Goal: Transaction & Acquisition: Book appointment/travel/reservation

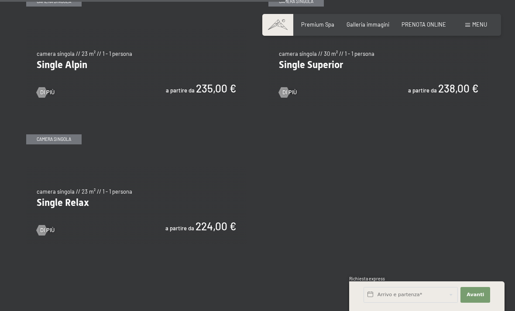
scroll to position [1167, 0]
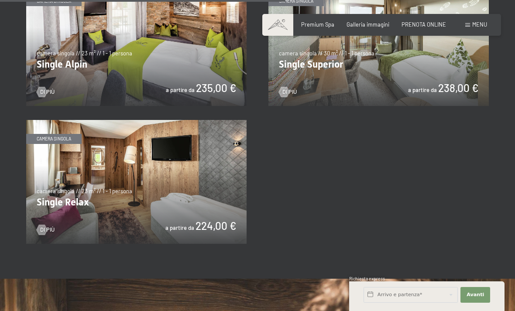
click at [45, 191] on img at bounding box center [136, 182] width 220 height 124
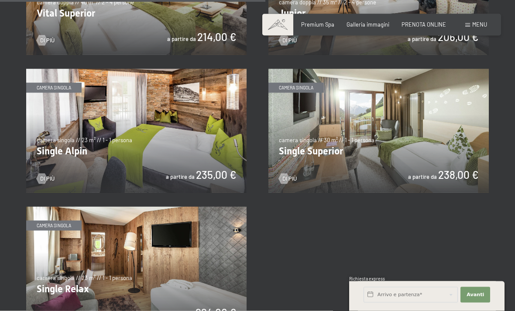
scroll to position [1079, 0]
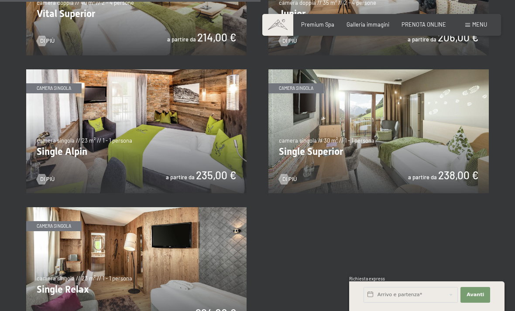
click at [454, 141] on img at bounding box center [378, 131] width 220 height 124
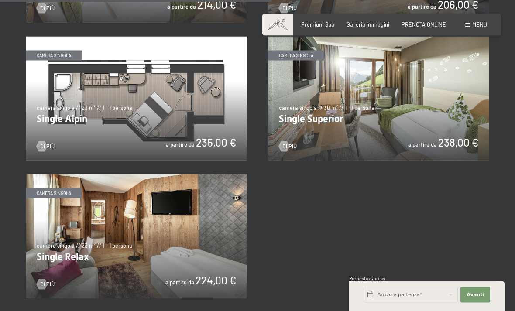
scroll to position [1112, 0]
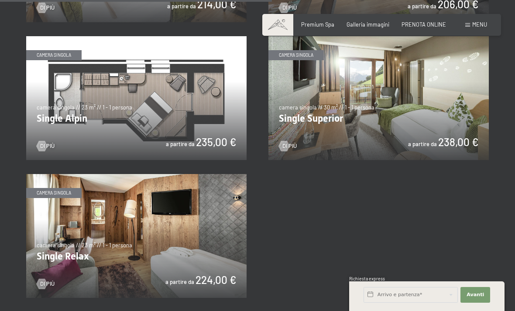
click at [185, 95] on img at bounding box center [136, 98] width 220 height 124
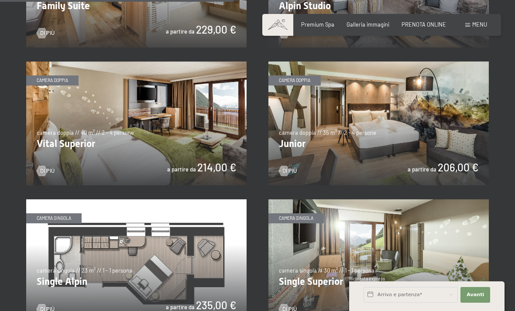
scroll to position [955, 0]
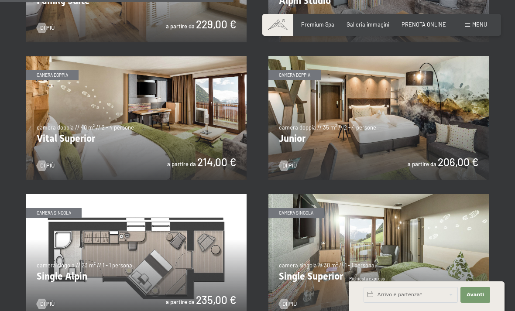
click at [198, 239] on img at bounding box center [136, 256] width 220 height 124
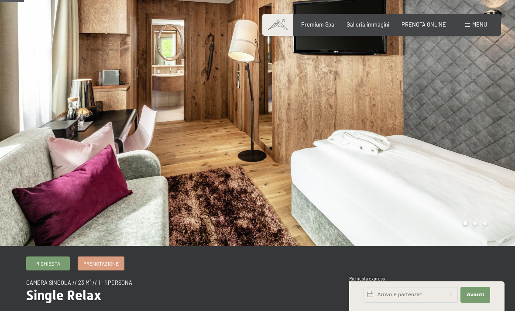
scroll to position [32, 0]
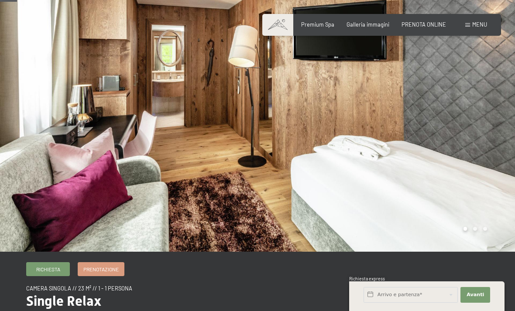
click at [466, 145] on div at bounding box center [385, 109] width 257 height 283
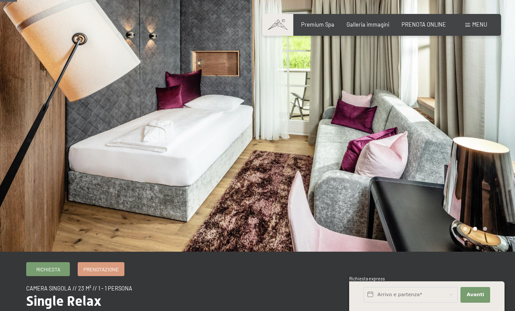
click at [464, 136] on div at bounding box center [385, 109] width 257 height 283
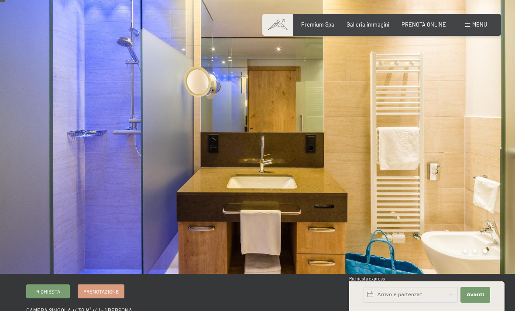
scroll to position [9, 0]
click at [34, 160] on div at bounding box center [128, 132] width 257 height 283
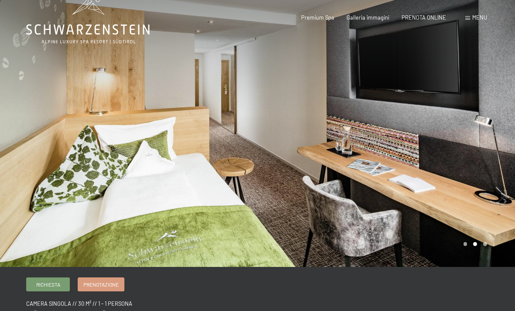
scroll to position [17, 0]
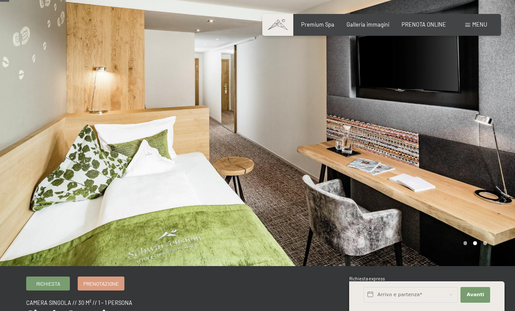
click at [482, 159] on div at bounding box center [385, 124] width 257 height 283
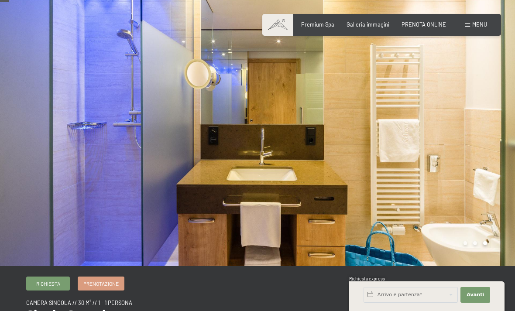
click at [222, 179] on div at bounding box center [128, 124] width 257 height 283
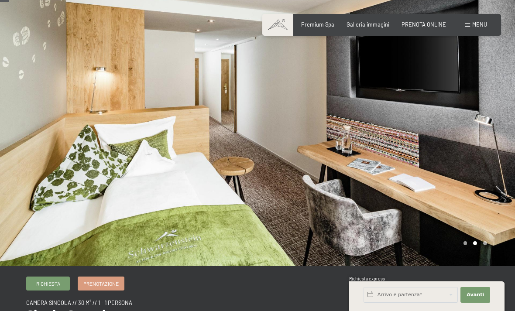
click at [455, 170] on div at bounding box center [385, 124] width 257 height 283
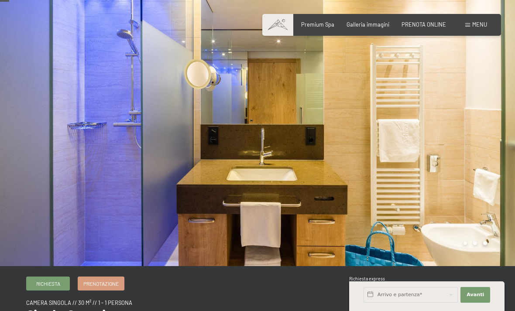
click at [485, 148] on div at bounding box center [385, 124] width 257 height 283
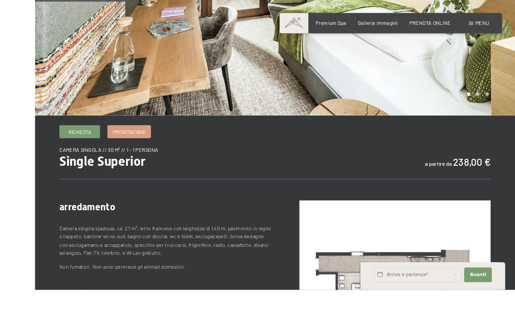
scroll to position [228, 0]
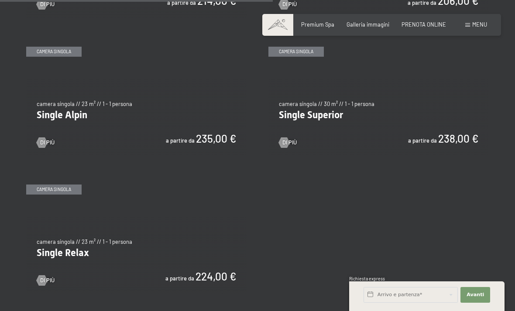
scroll to position [1117, 0]
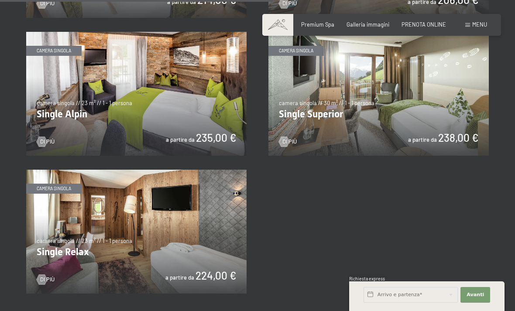
click at [76, 91] on img at bounding box center [136, 94] width 220 height 124
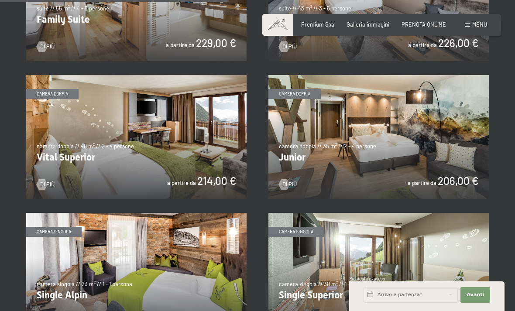
scroll to position [934, 0]
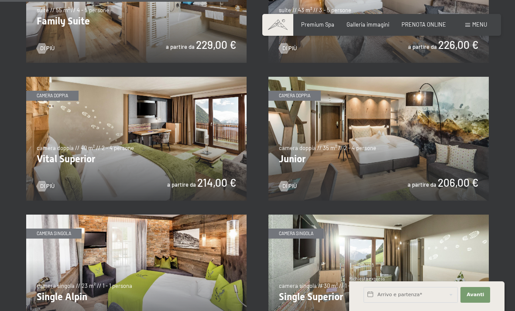
click at [321, 142] on img at bounding box center [378, 139] width 220 height 124
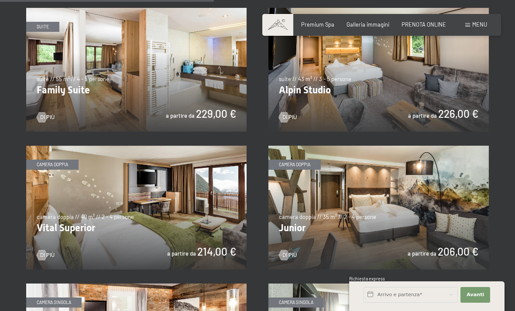
scroll to position [864, 0]
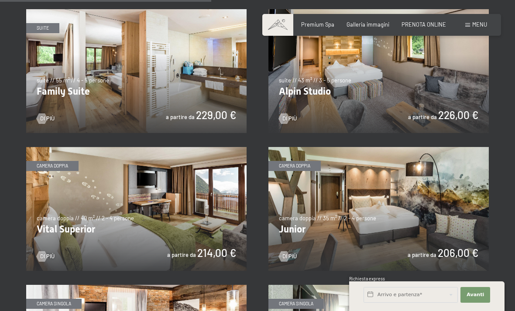
click at [163, 215] on img at bounding box center [136, 209] width 220 height 124
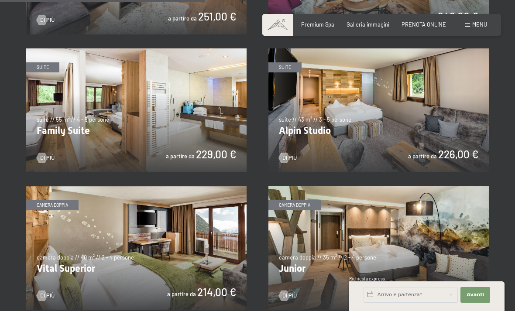
scroll to position [826, 0]
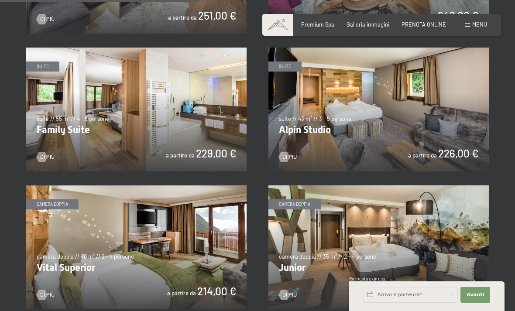
click at [381, 104] on img at bounding box center [378, 110] width 220 height 124
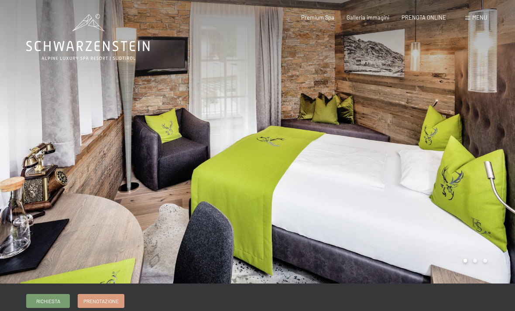
click at [478, 185] on div at bounding box center [385, 141] width 257 height 283
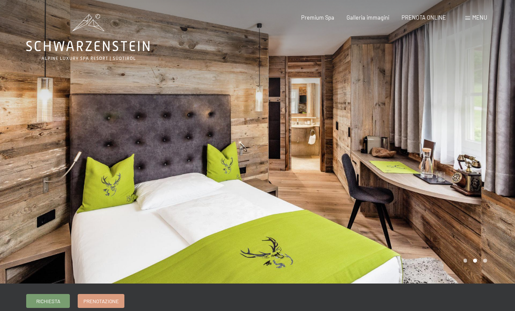
click at [326, 193] on div at bounding box center [385, 141] width 257 height 283
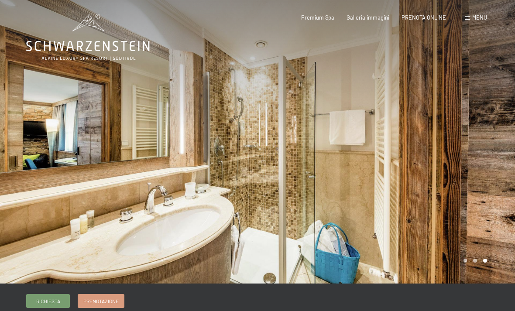
click at [463, 197] on div at bounding box center [385, 141] width 257 height 283
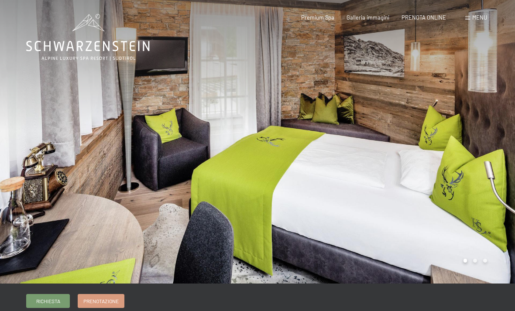
click at [489, 181] on div at bounding box center [385, 141] width 257 height 283
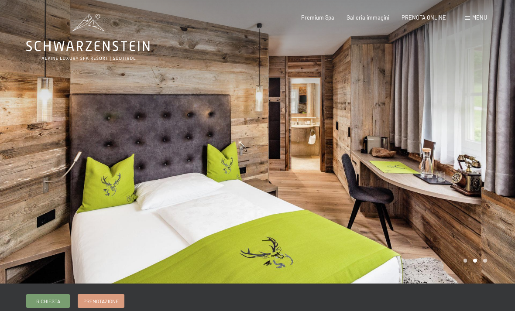
click at [201, 201] on div at bounding box center [128, 141] width 257 height 283
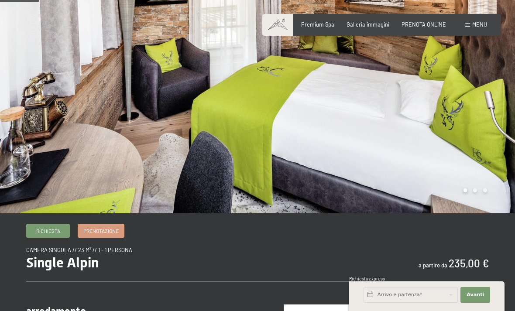
scroll to position [62, 0]
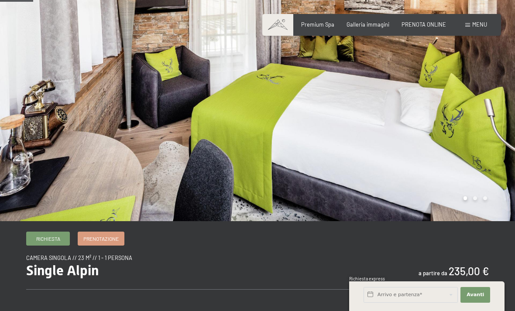
click at [493, 148] on div at bounding box center [385, 79] width 257 height 283
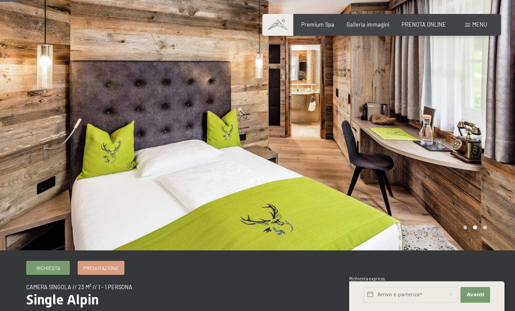
scroll to position [34, 0]
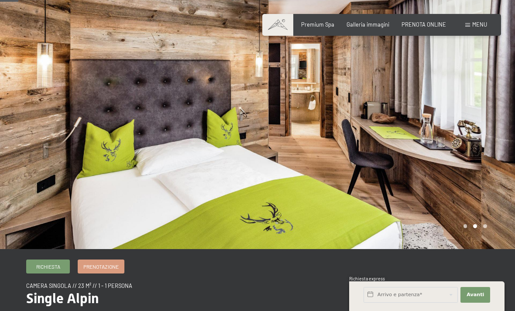
click at [492, 164] on div at bounding box center [385, 107] width 257 height 283
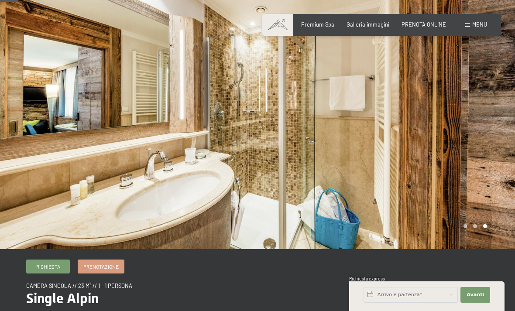
click at [486, 162] on div at bounding box center [385, 107] width 257 height 283
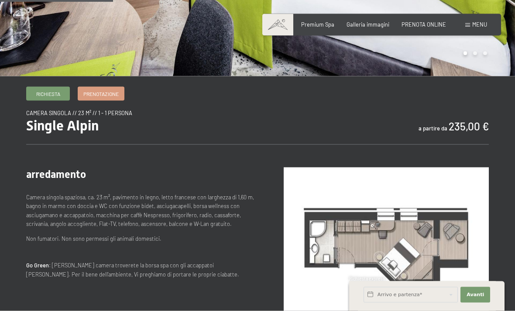
scroll to position [208, 0]
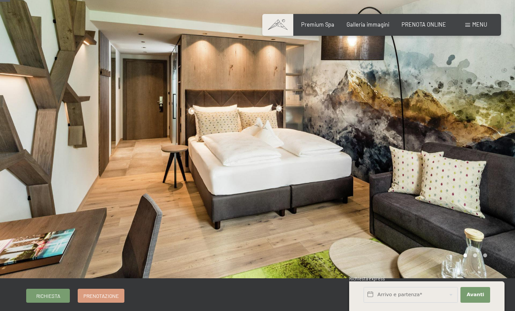
scroll to position [21, 0]
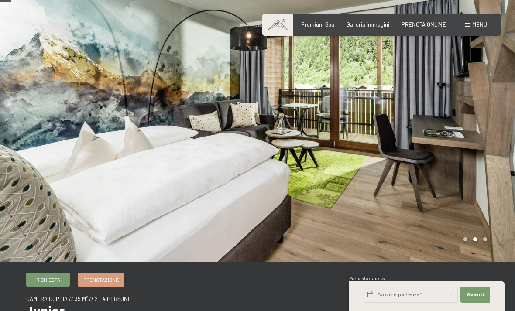
click at [97, 91] on div at bounding box center [128, 120] width 257 height 283
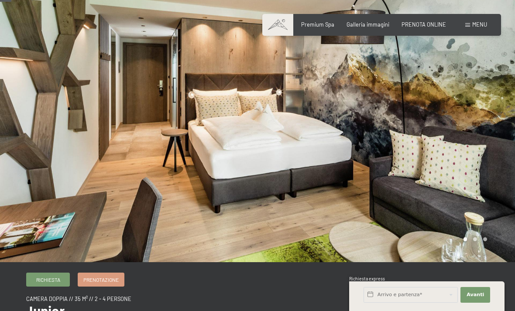
click at [487, 149] on div at bounding box center [385, 120] width 257 height 283
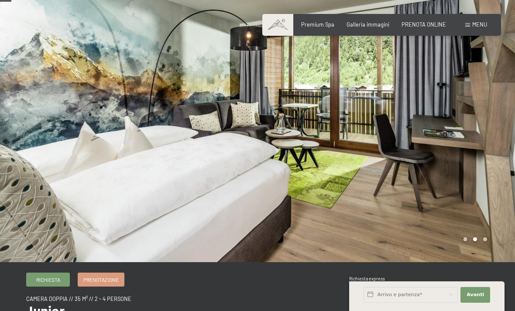
click at [491, 151] on div at bounding box center [385, 120] width 257 height 283
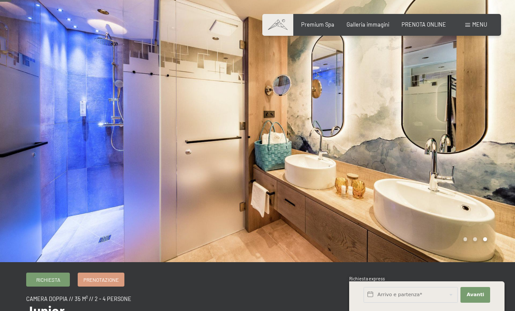
click at [485, 154] on div at bounding box center [385, 120] width 257 height 283
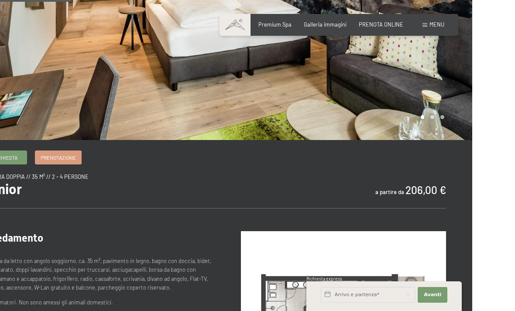
scroll to position [209, 0]
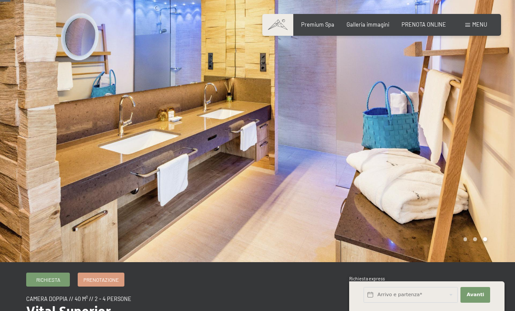
scroll to position [22, 0]
click at [19, 117] on div at bounding box center [128, 119] width 257 height 283
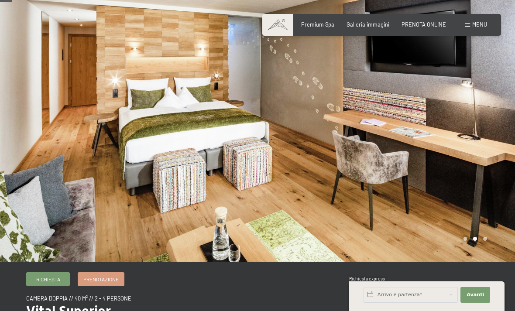
click at [57, 106] on div at bounding box center [128, 119] width 257 height 283
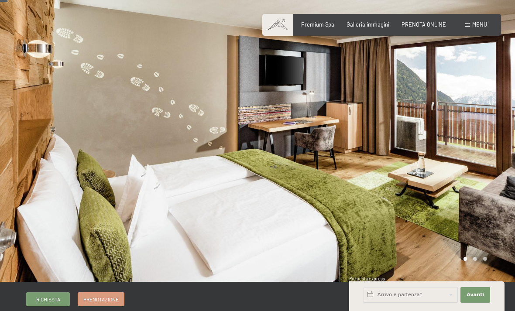
scroll to position [17, 0]
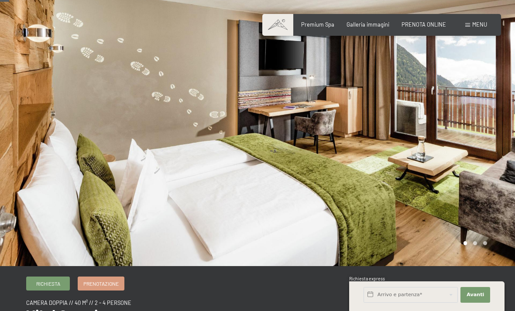
click at [461, 97] on div at bounding box center [385, 124] width 257 height 283
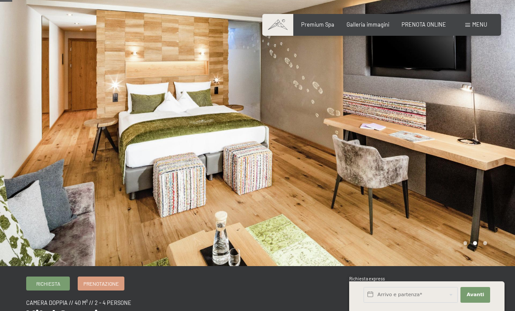
scroll to position [26, 0]
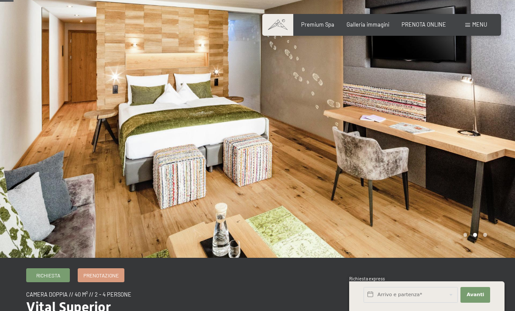
click at [466, 105] on div at bounding box center [385, 115] width 257 height 283
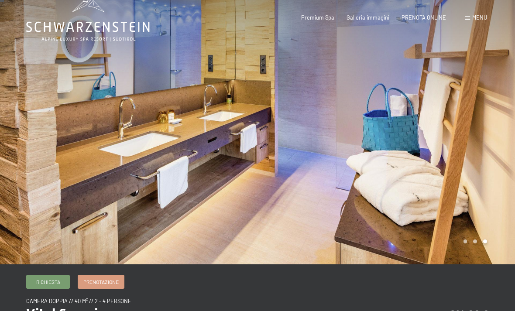
scroll to position [20, 0]
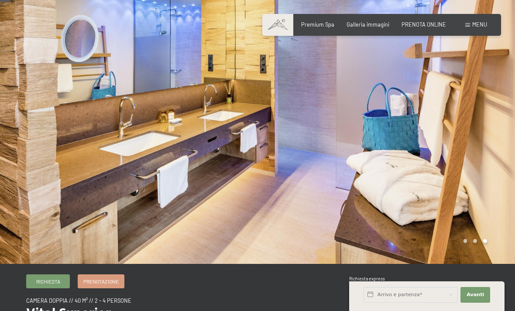
click at [491, 106] on div at bounding box center [385, 121] width 257 height 283
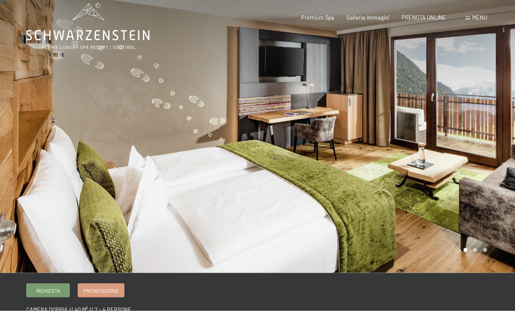
scroll to position [0, 0]
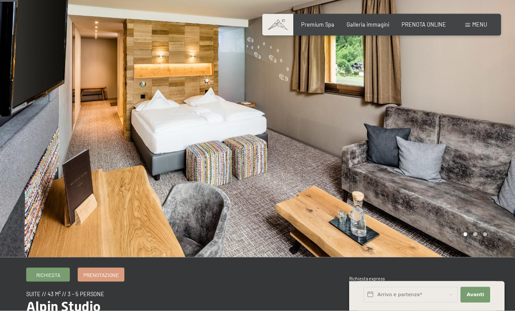
scroll to position [25, 0]
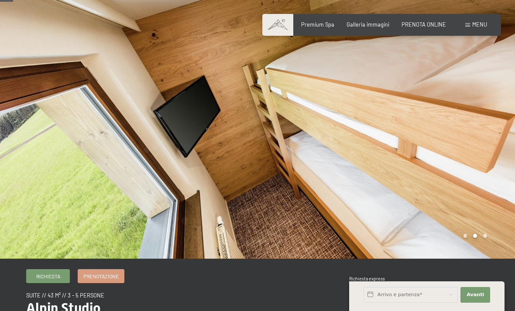
click at [144, 143] on div at bounding box center [128, 116] width 257 height 283
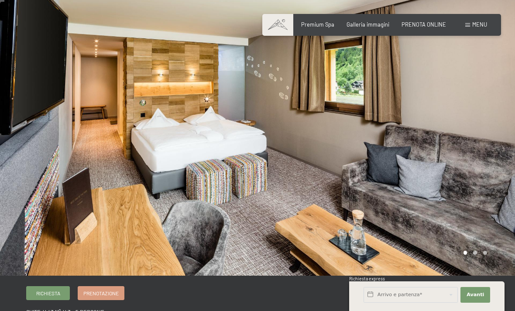
scroll to position [7, 0]
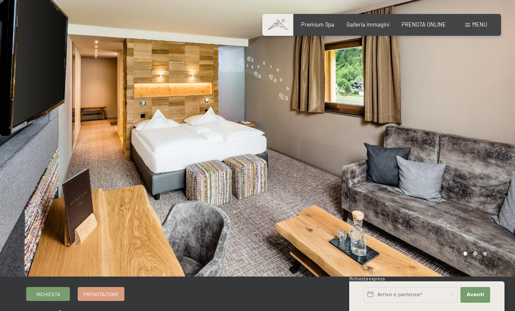
click at [470, 146] on div at bounding box center [385, 134] width 257 height 283
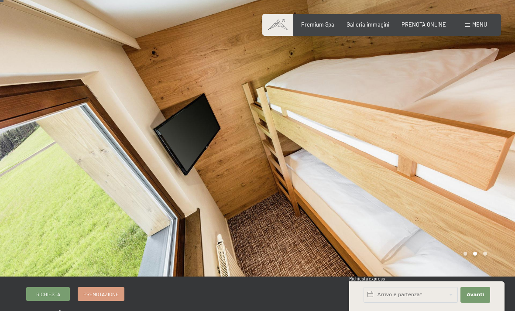
click at [34, 140] on div at bounding box center [128, 134] width 257 height 283
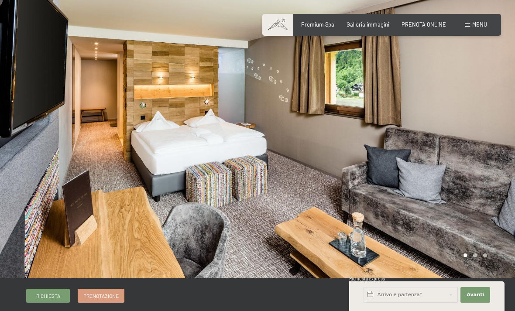
scroll to position [6, 0]
click at [477, 129] on div at bounding box center [385, 135] width 257 height 283
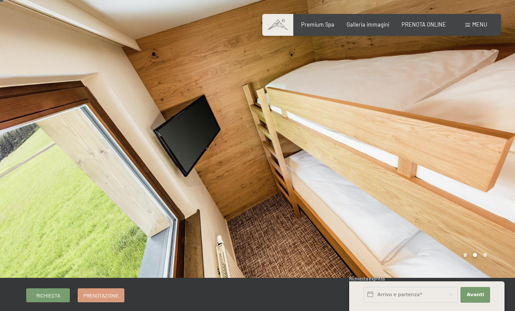
click at [147, 196] on div at bounding box center [128, 135] width 257 height 283
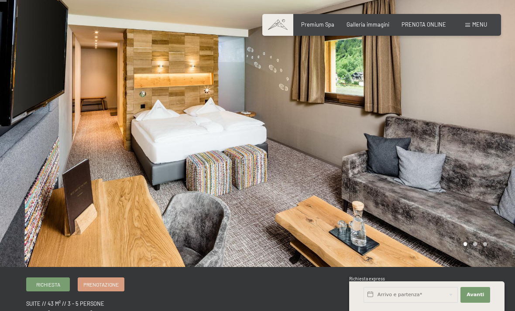
scroll to position [17, 0]
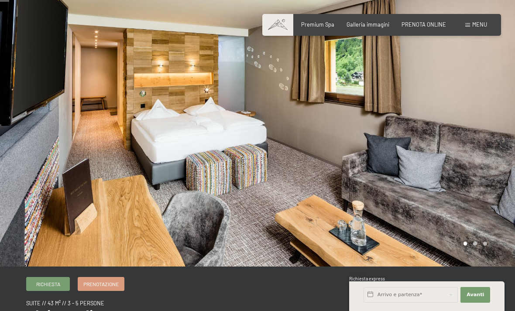
click at [498, 152] on div at bounding box center [385, 124] width 257 height 283
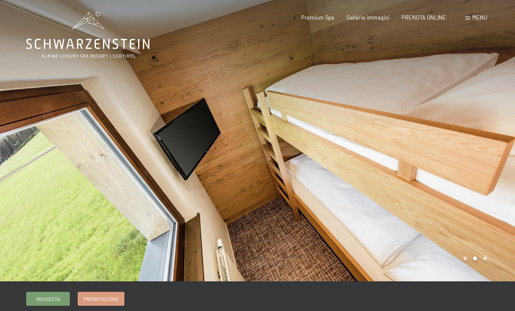
scroll to position [2, 0]
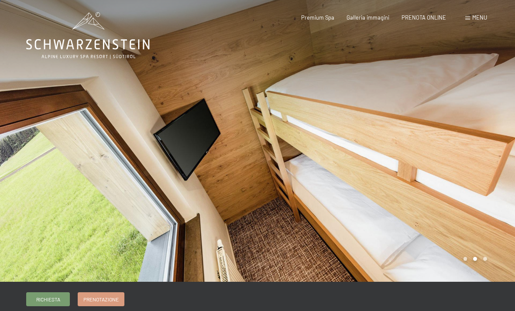
click at [290, 247] on div at bounding box center [385, 139] width 257 height 283
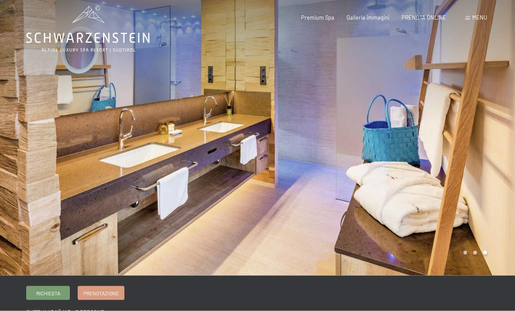
scroll to position [10, 0]
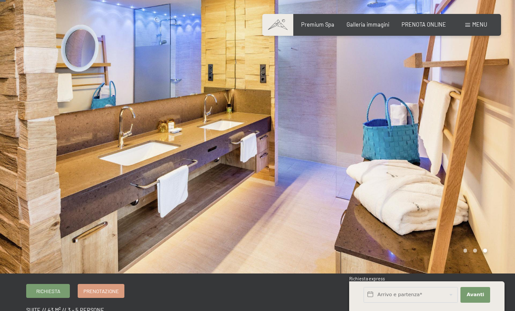
click at [399, 156] on div at bounding box center [385, 131] width 257 height 283
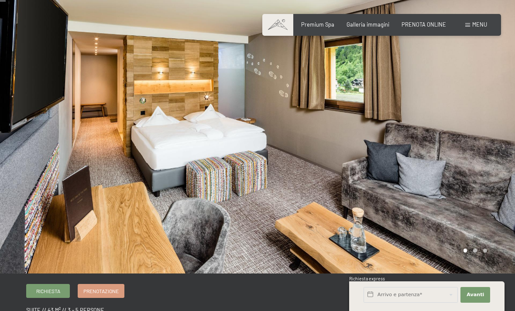
click at [148, 202] on div at bounding box center [128, 131] width 257 height 283
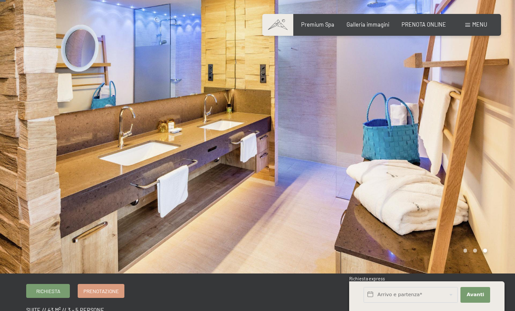
click at [135, 205] on div at bounding box center [128, 131] width 257 height 283
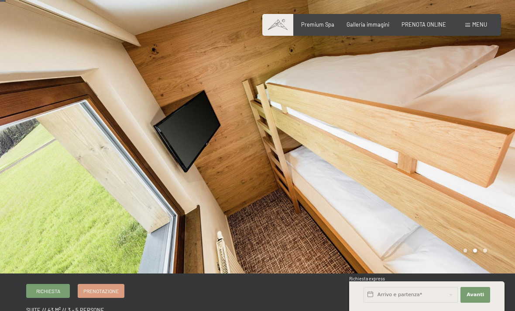
click at [169, 199] on div at bounding box center [128, 131] width 257 height 283
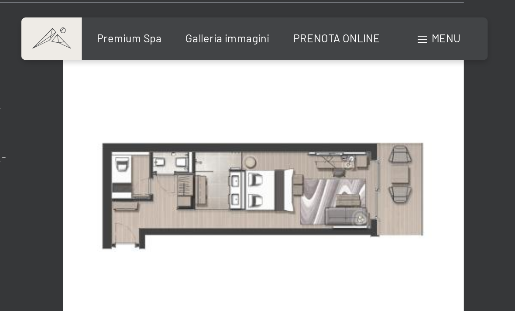
scroll to position [345, 0]
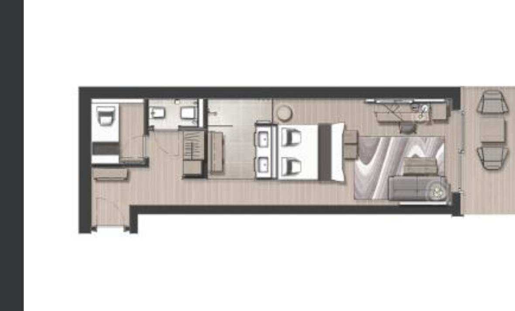
click at [283, 118] on img at bounding box center [385, 106] width 205 height 154
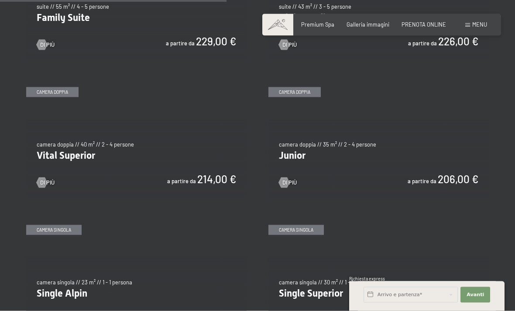
scroll to position [938, 0]
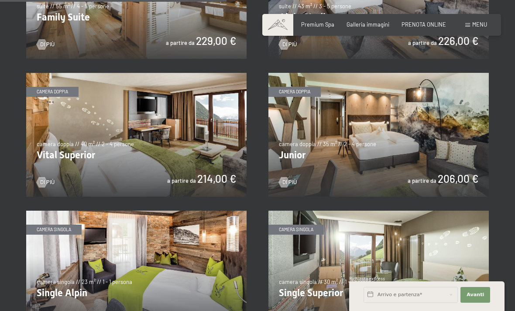
click at [344, 120] on img at bounding box center [378, 135] width 220 height 124
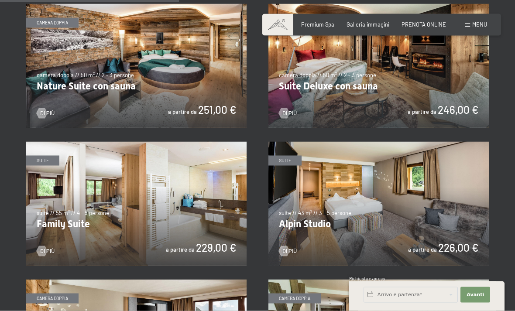
scroll to position [732, 0]
click at [426, 217] on img at bounding box center [378, 203] width 220 height 124
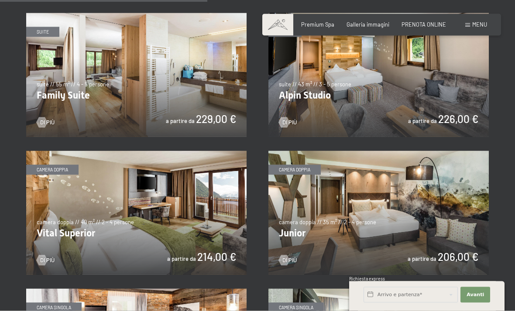
scroll to position [858, 0]
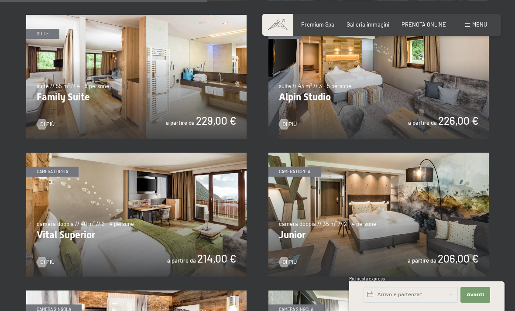
click at [170, 89] on img at bounding box center [136, 77] width 220 height 124
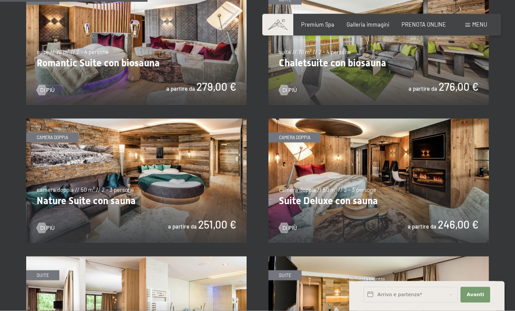
scroll to position [618, 0]
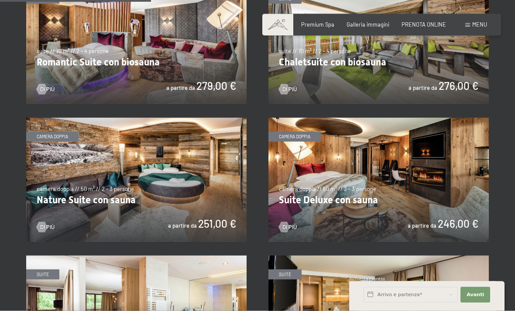
click at [411, 163] on img at bounding box center [378, 180] width 220 height 124
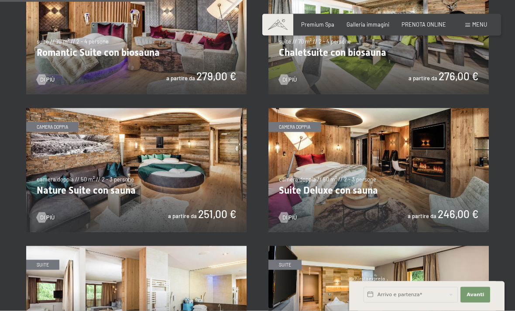
scroll to position [625, 0]
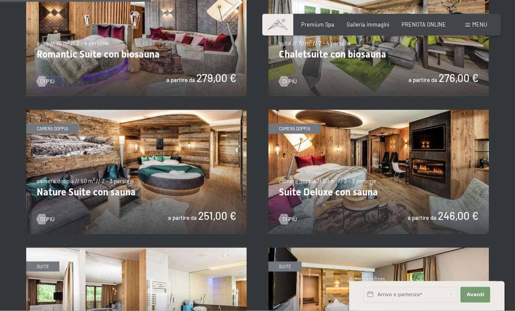
click at [111, 167] on img at bounding box center [136, 172] width 220 height 124
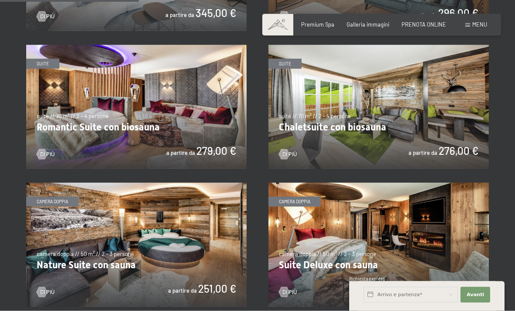
scroll to position [544, 0]
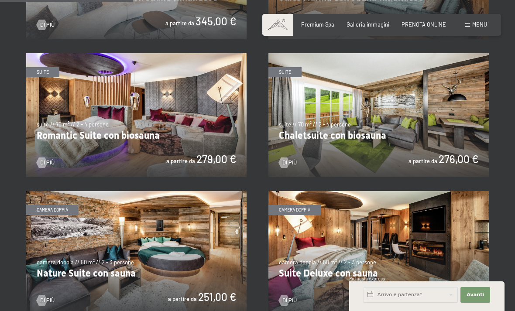
click at [401, 104] on img at bounding box center [378, 115] width 220 height 124
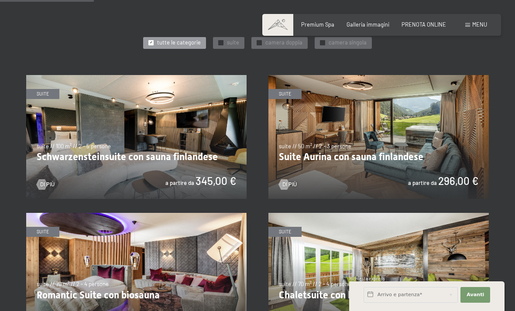
scroll to position [384, 0]
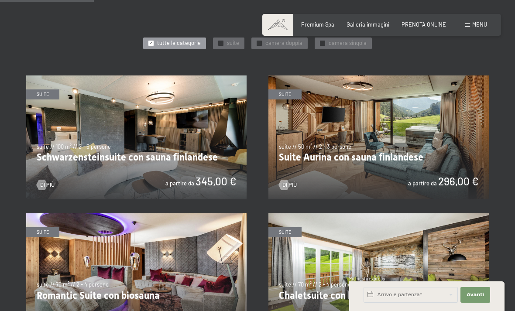
click at [429, 140] on img at bounding box center [378, 137] width 220 height 124
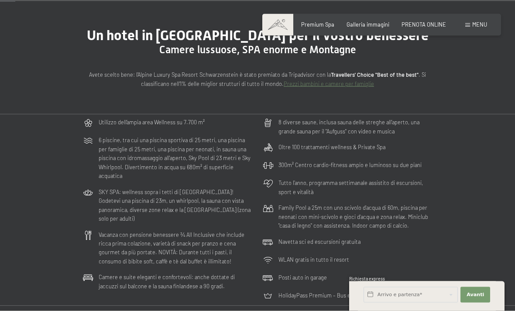
scroll to position [64, 0]
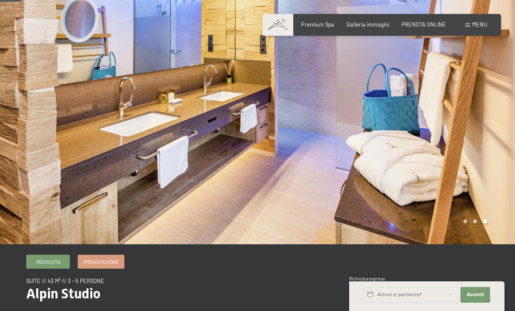
scroll to position [27, 0]
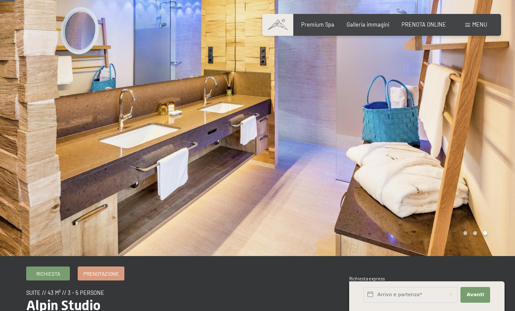
click at [91, 177] on div at bounding box center [128, 114] width 257 height 283
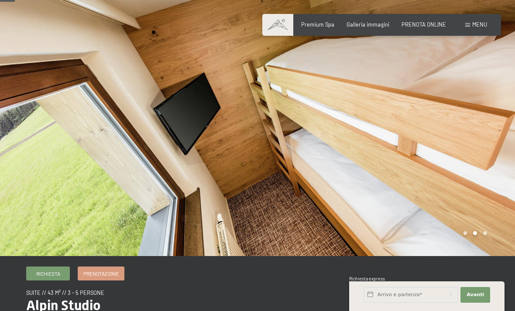
click at [82, 190] on div at bounding box center [128, 114] width 257 height 283
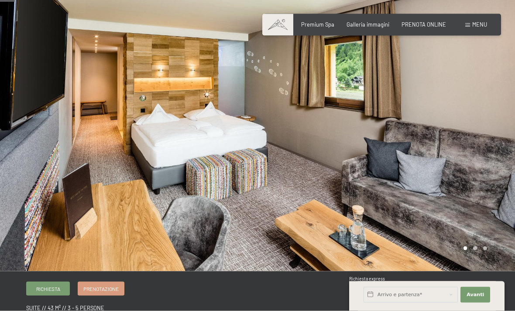
scroll to position [0, 0]
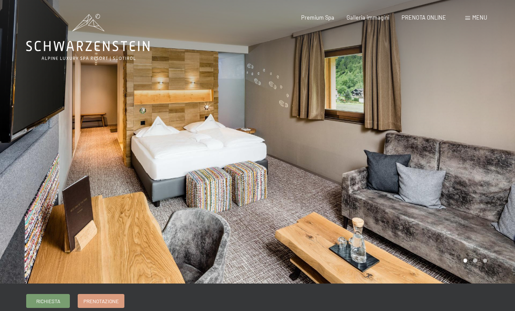
click at [484, 188] on div at bounding box center [385, 141] width 257 height 283
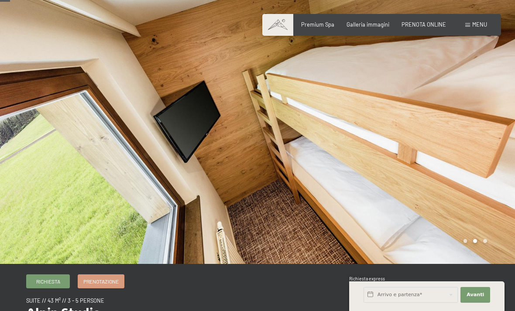
scroll to position [20, 0]
click at [497, 155] on div at bounding box center [385, 121] width 257 height 283
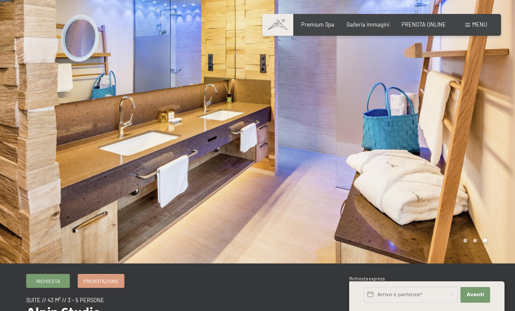
click at [505, 144] on div at bounding box center [385, 121] width 257 height 283
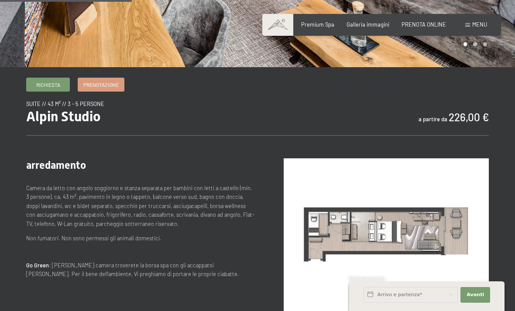
scroll to position [272, 0]
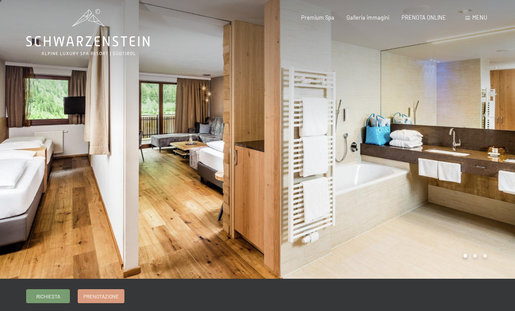
scroll to position [3, 0]
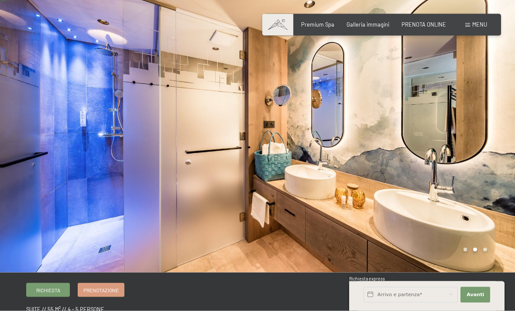
click at [32, 197] on div at bounding box center [128, 130] width 257 height 283
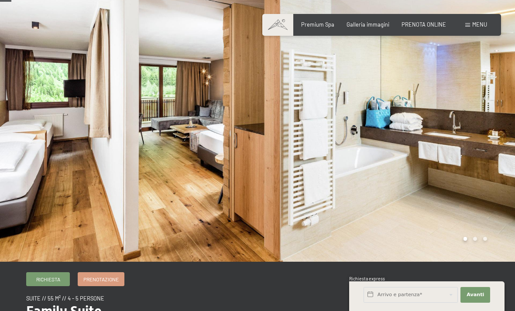
scroll to position [22, 0]
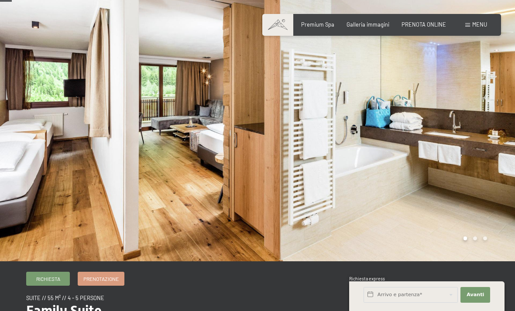
click at [503, 185] on div at bounding box center [385, 119] width 257 height 283
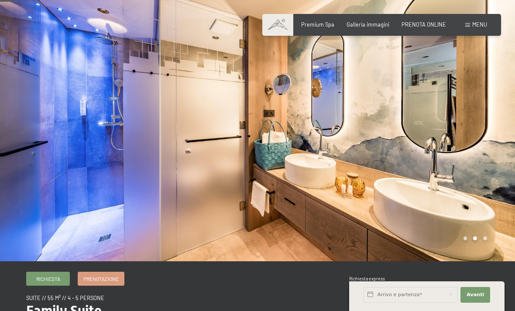
click at [434, 113] on div at bounding box center [385, 119] width 257 height 283
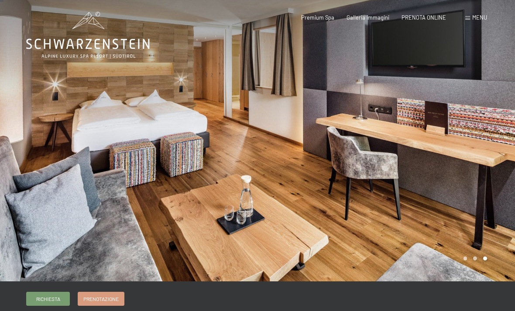
scroll to position [0, 0]
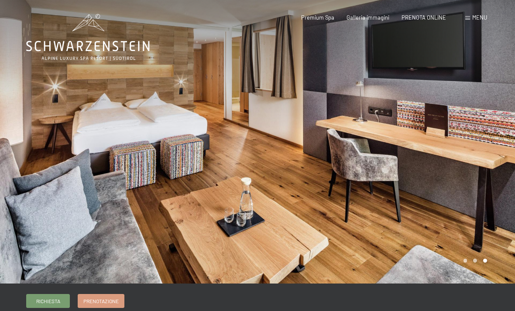
click at [442, 167] on div at bounding box center [385, 141] width 257 height 283
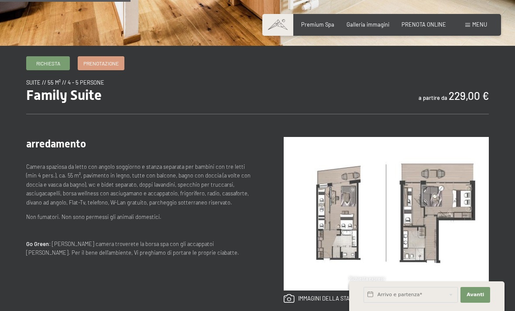
scroll to position [237, 0]
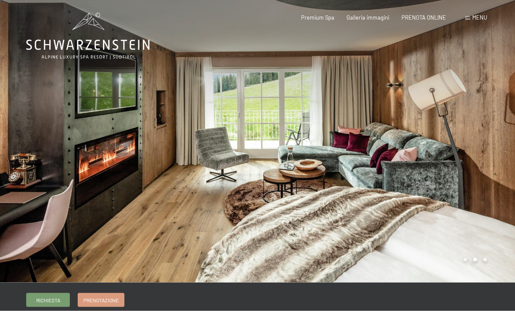
scroll to position [1, 0]
click at [7, 175] on div at bounding box center [128, 140] width 257 height 283
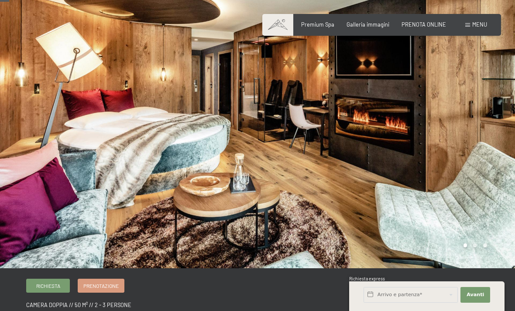
scroll to position [18, 0]
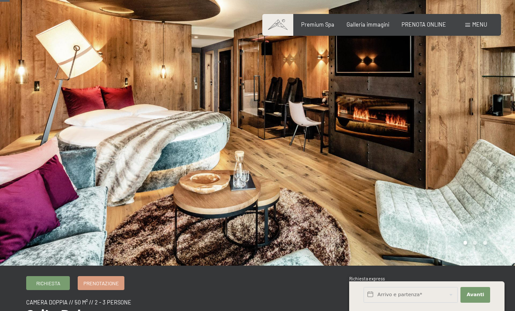
click at [481, 142] on div at bounding box center [385, 123] width 257 height 283
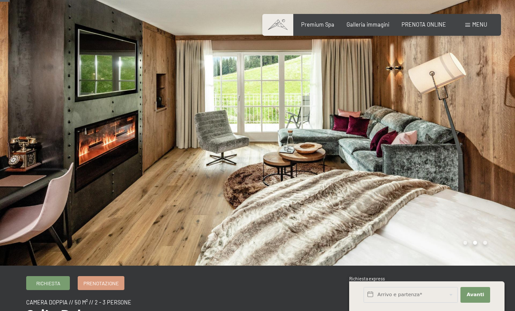
click at [5, 161] on div at bounding box center [128, 123] width 257 height 283
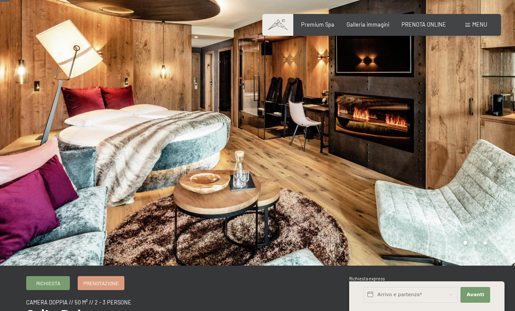
click at [495, 125] on div at bounding box center [385, 123] width 257 height 283
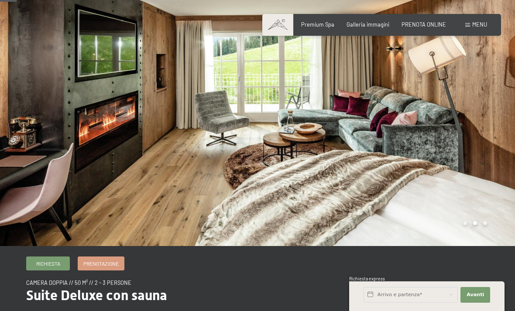
scroll to position [24, 0]
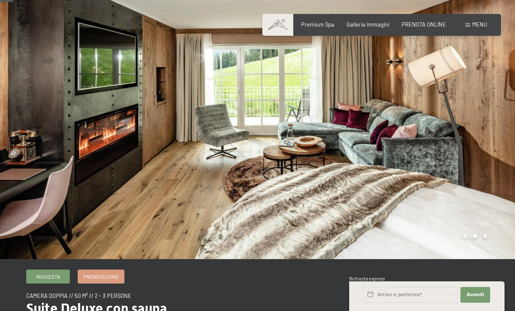
click at [497, 123] on div at bounding box center [385, 117] width 257 height 283
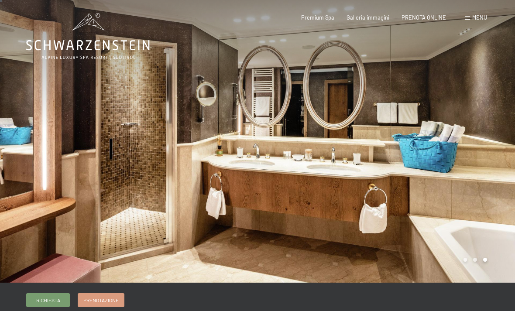
scroll to position [0, 0]
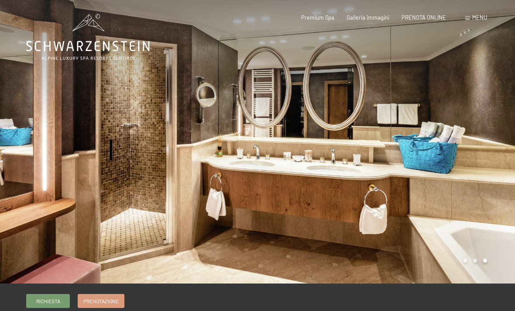
click at [469, 145] on div at bounding box center [385, 141] width 257 height 283
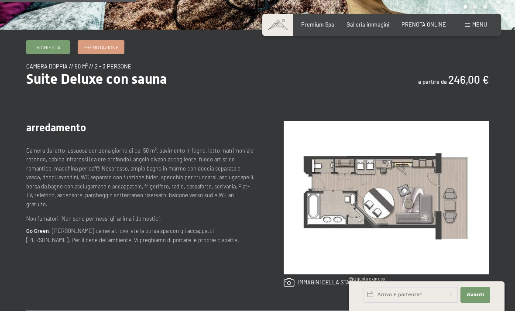
scroll to position [237, 0]
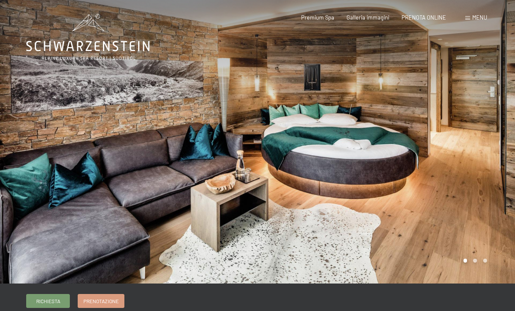
click at [462, 144] on div at bounding box center [385, 141] width 257 height 283
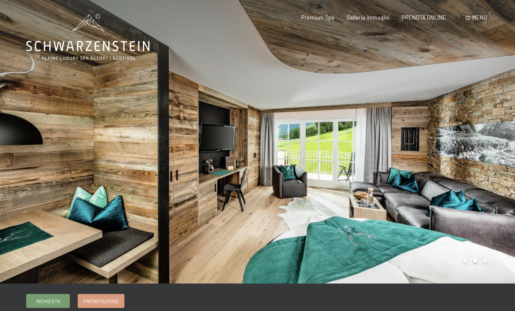
click at [467, 158] on div at bounding box center [385, 141] width 257 height 283
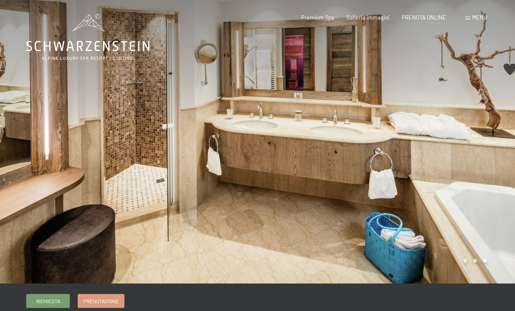
click at [470, 158] on div at bounding box center [385, 141] width 257 height 283
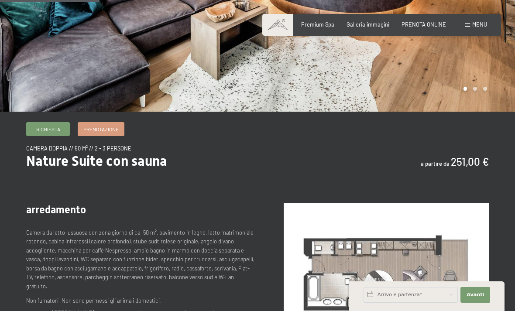
scroll to position [181, 0]
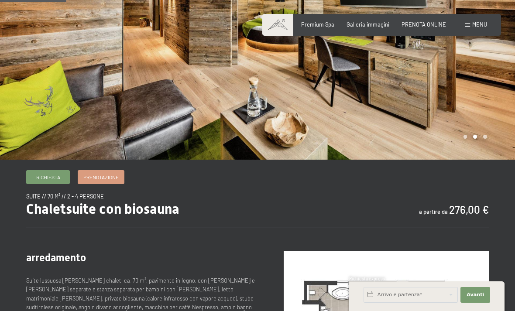
scroll to position [119, 0]
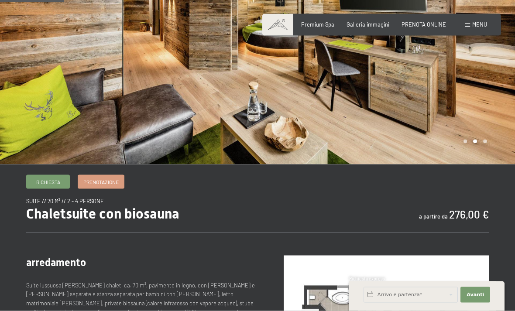
click at [36, 85] on div at bounding box center [128, 22] width 257 height 283
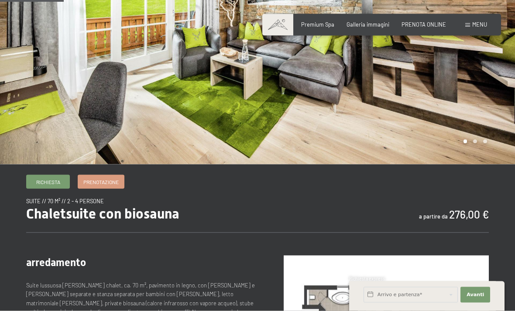
scroll to position [119, 0]
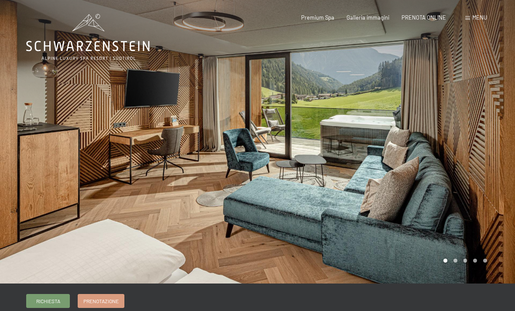
click at [478, 167] on div at bounding box center [385, 141] width 257 height 283
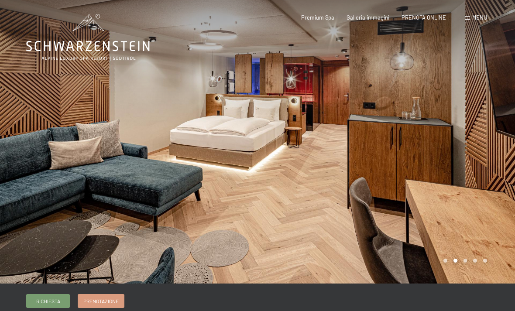
click at [494, 149] on div at bounding box center [385, 141] width 257 height 283
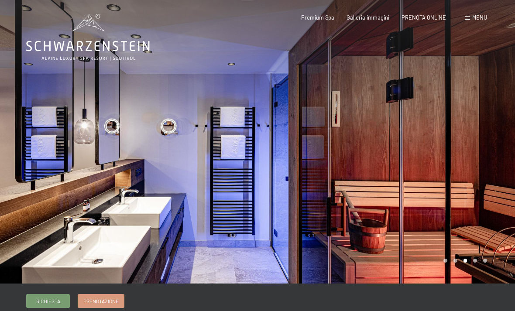
click at [496, 137] on div at bounding box center [385, 141] width 257 height 283
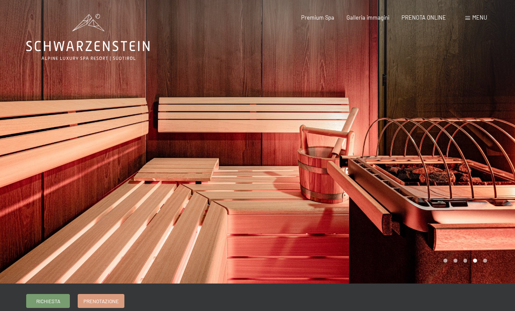
click at [15, 166] on div at bounding box center [128, 141] width 257 height 283
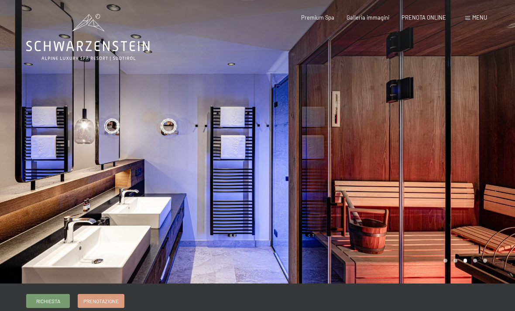
click at [513, 149] on div at bounding box center [385, 141] width 257 height 283
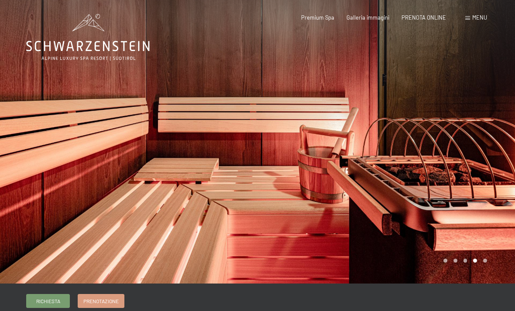
click at [510, 145] on div at bounding box center [385, 141] width 257 height 283
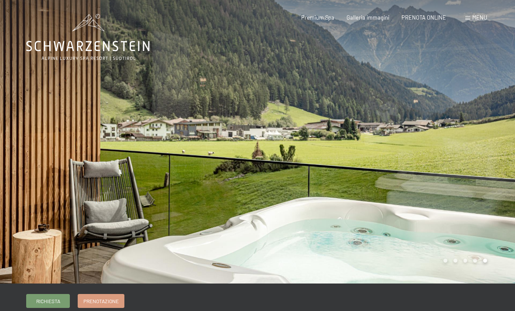
click at [513, 138] on div at bounding box center [385, 141] width 257 height 283
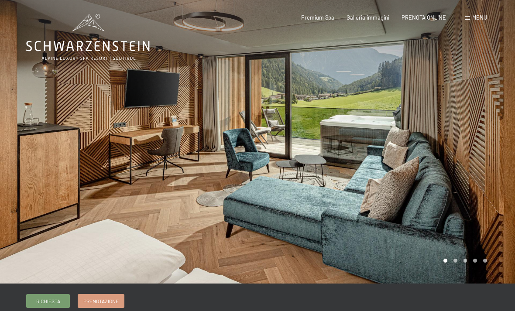
click at [512, 141] on div at bounding box center [385, 141] width 257 height 283
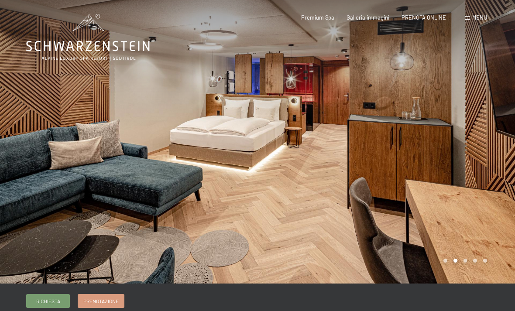
click at [15, 181] on div at bounding box center [128, 141] width 257 height 283
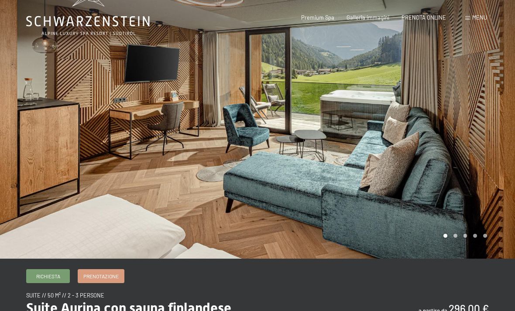
scroll to position [40, 0]
